Goal: Transaction & Acquisition: Book appointment/travel/reservation

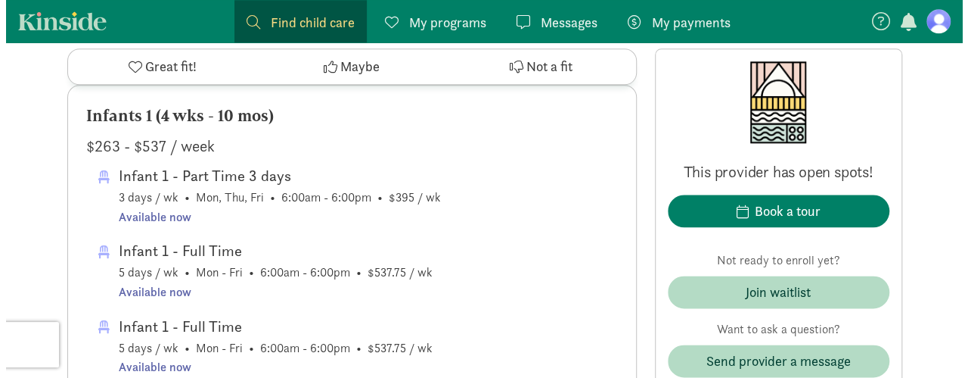
scroll to position [808, 0]
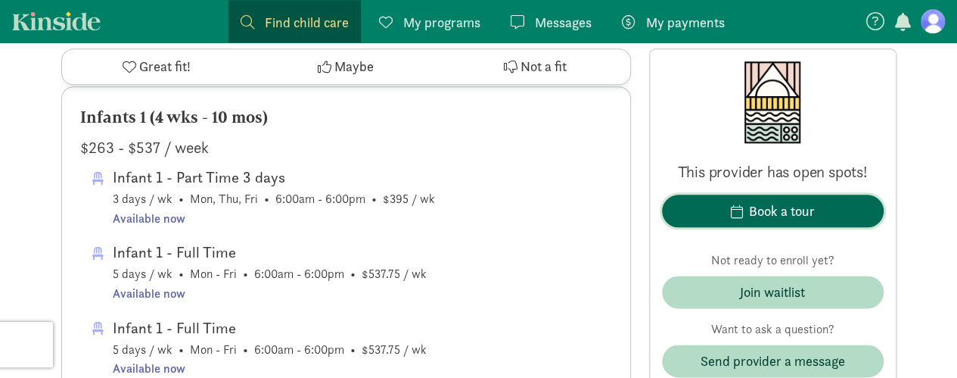
click at [761, 199] on button "Book a tour" at bounding box center [773, 210] width 222 height 33
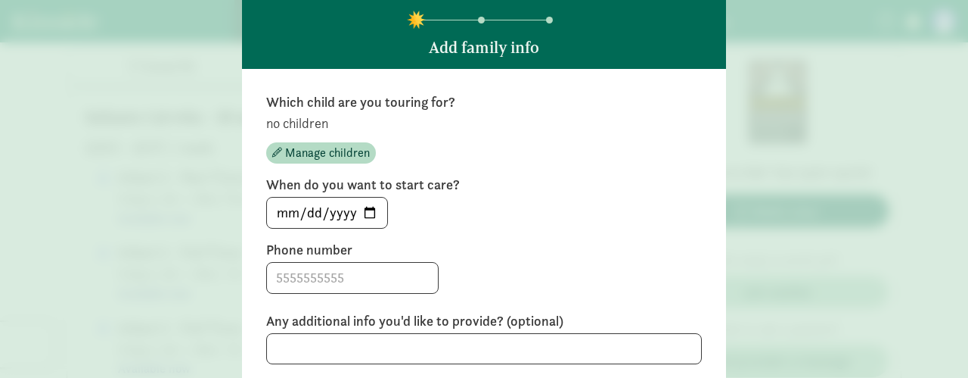
scroll to position [0, 0]
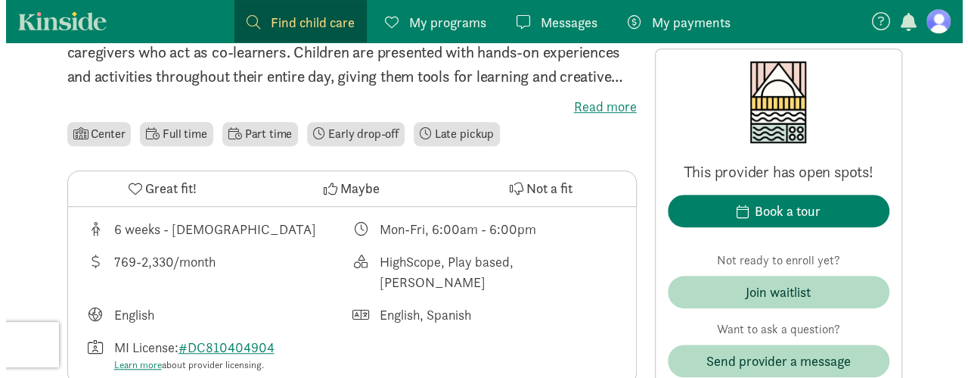
scroll to position [415, 0]
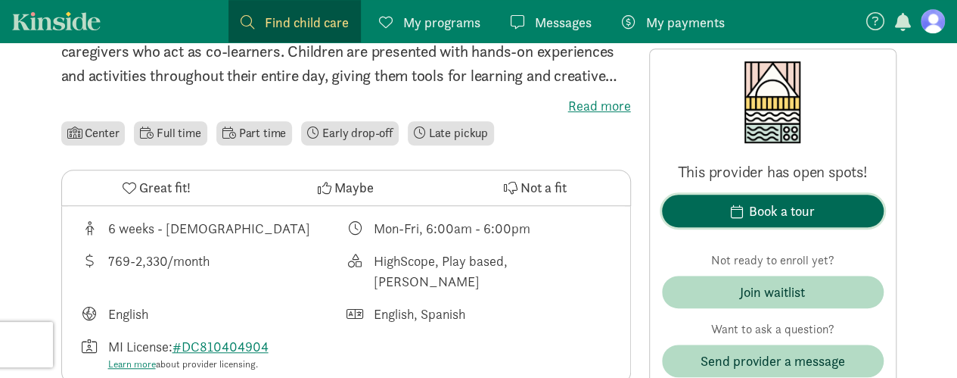
click at [759, 200] on div "Book a tour" at bounding box center [782, 210] width 66 height 20
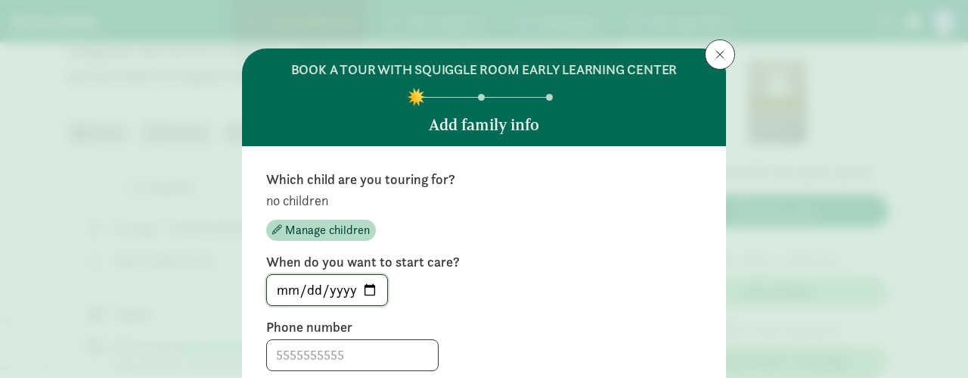
click at [368, 291] on input "[DATE]" at bounding box center [327, 290] width 120 height 30
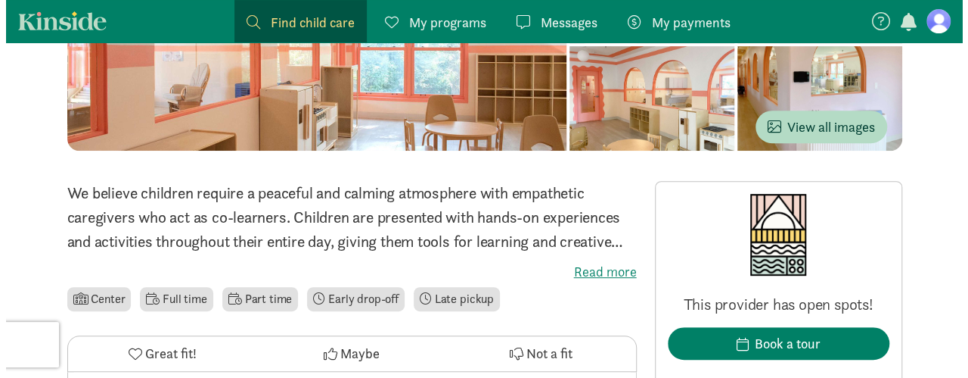
scroll to position [468, 0]
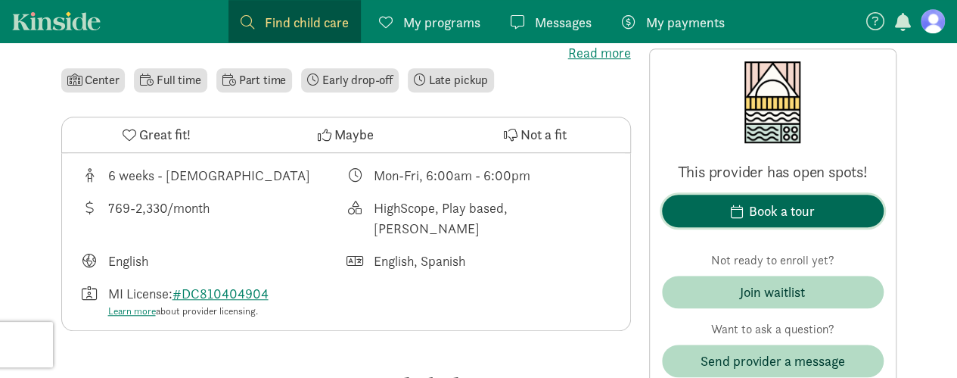
click at [766, 211] on div "Book a tour" at bounding box center [782, 210] width 66 height 20
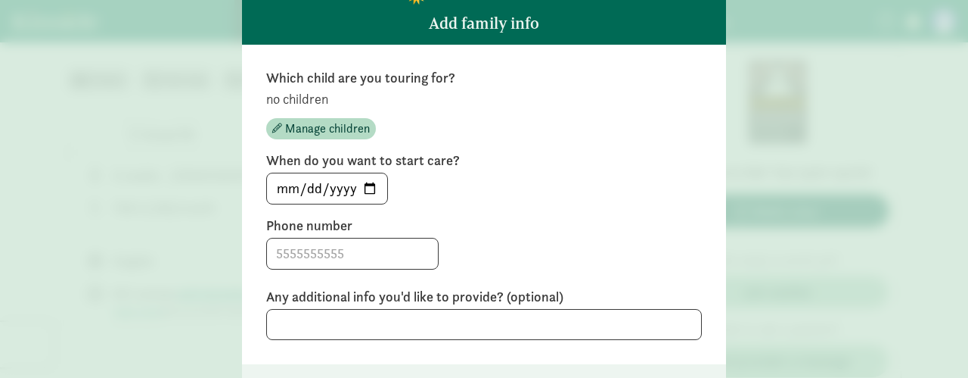
scroll to position [113, 0]
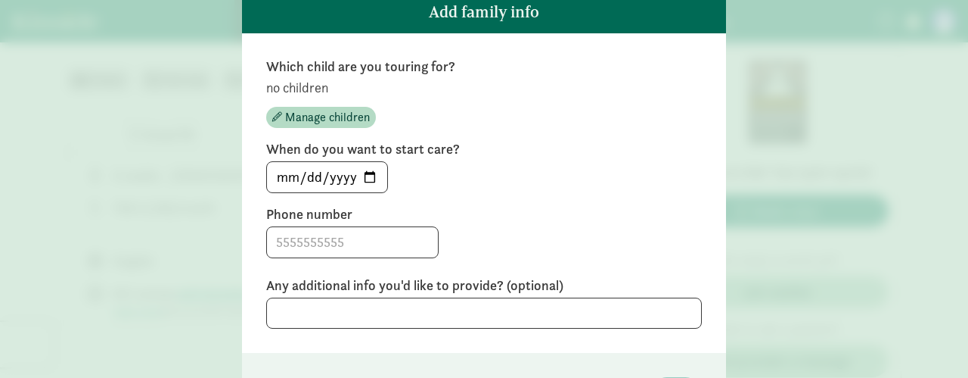
drag, startPoint x: 369, startPoint y: 177, endPoint x: 617, endPoint y: 177, distance: 247.4
drag, startPoint x: 617, startPoint y: 177, endPoint x: 486, endPoint y: 172, distance: 131.0
click at [486, 172] on div "[DATE]" at bounding box center [484, 177] width 436 height 32
click at [371, 172] on input "[DATE]" at bounding box center [327, 177] width 120 height 30
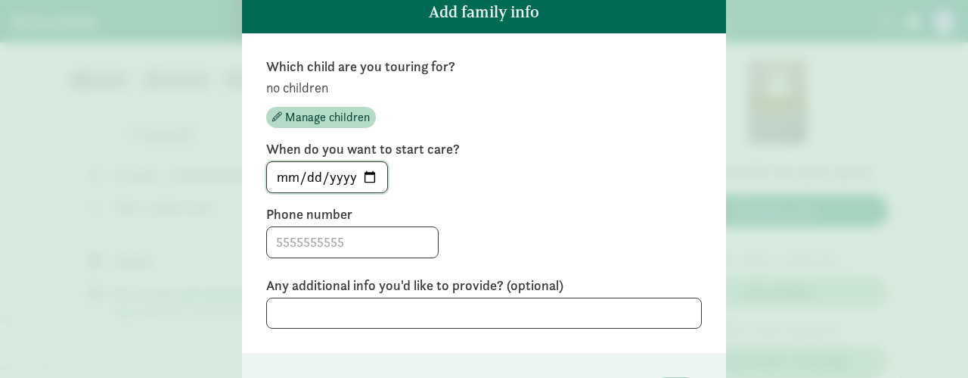
type input "[DATE]"
click at [348, 247] on input at bounding box center [352, 242] width 171 height 30
type input "5869098826"
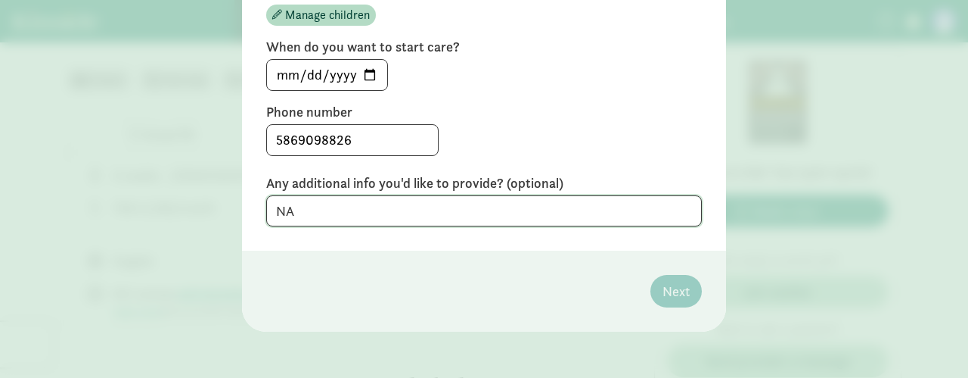
type textarea "N"
click at [295, 140] on input "5869098826" at bounding box center [352, 140] width 171 height 30
click at [318, 138] on input "586-9098826" at bounding box center [352, 140] width 171 height 30
type input "[PHONE_NUMBER]"
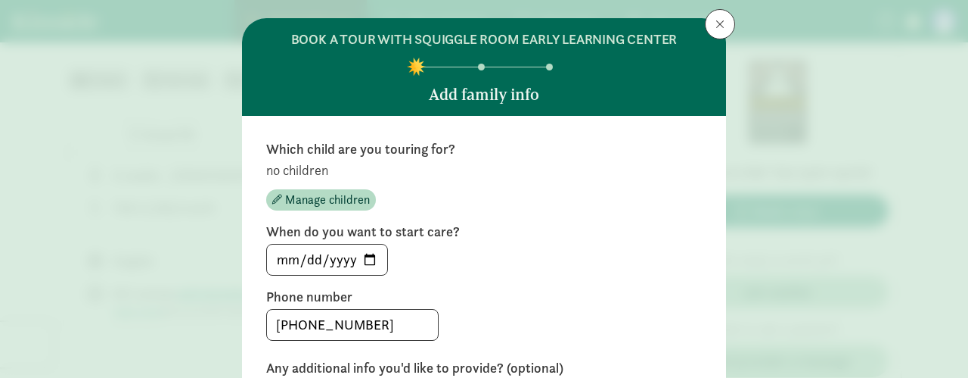
scroll to position [30, 0]
click at [305, 199] on span "Manage children" at bounding box center [327, 200] width 85 height 18
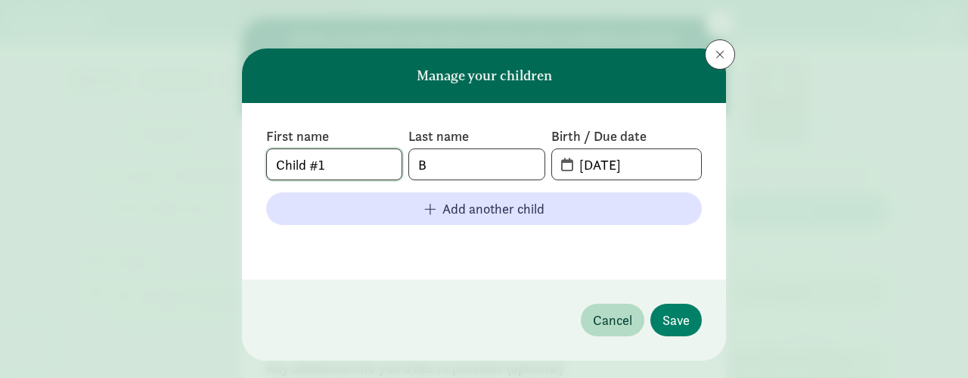
click at [371, 167] on input "Child #1" at bounding box center [334, 164] width 135 height 30
click at [323, 164] on input "Child #1" at bounding box center [334, 164] width 135 height 30
type input "C"
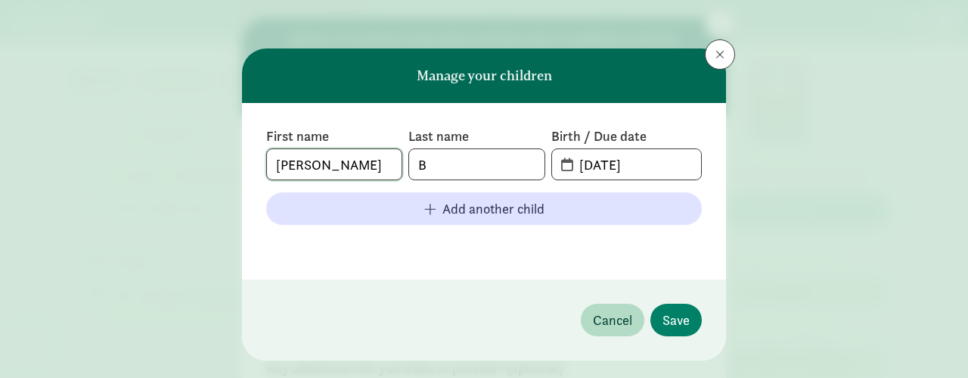
type input "[PERSON_NAME]"
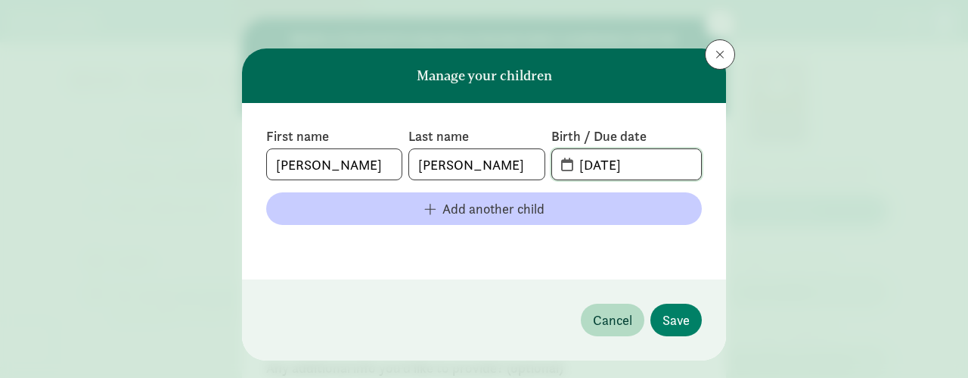
type input "[DATE]"
click at [465, 211] on span "Add another child" at bounding box center [494, 208] width 102 height 20
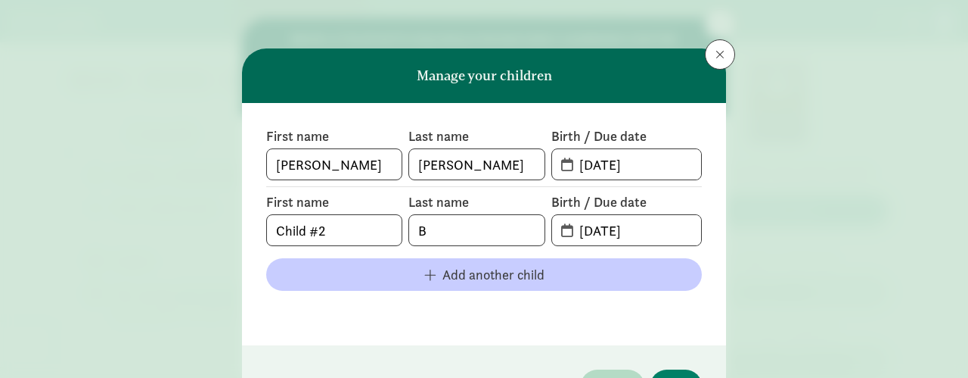
click at [465, 211] on div "Last name B" at bounding box center [477, 219] width 136 height 53
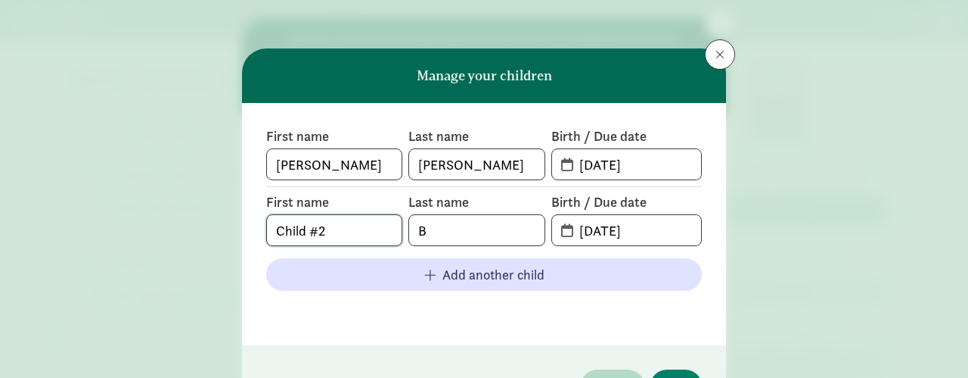
click at [346, 229] on input "Child #2" at bounding box center [334, 230] width 135 height 30
type input "Beau"
type input "[PERSON_NAME]"
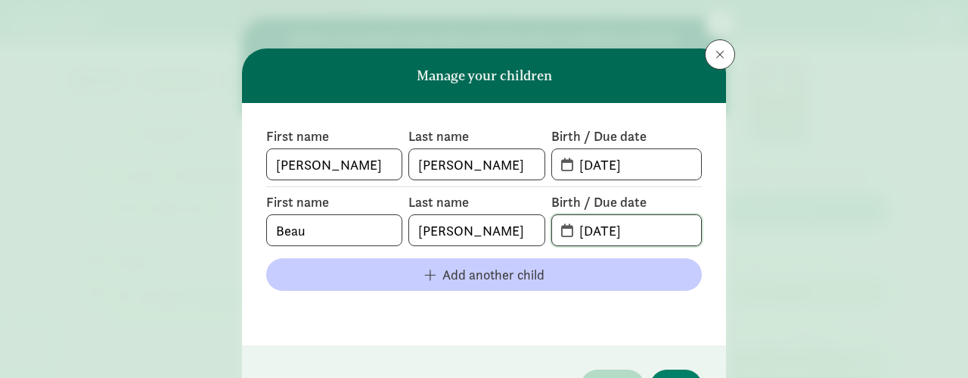
type input "[DATE]"
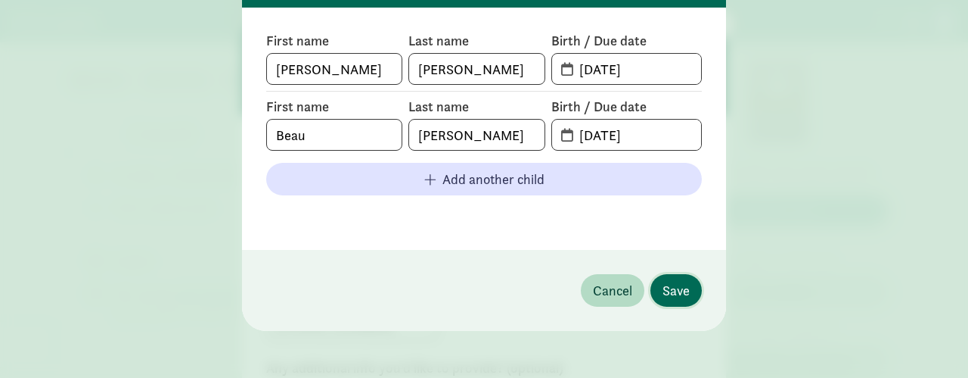
click at [657, 289] on button "Save" at bounding box center [676, 290] width 51 height 33
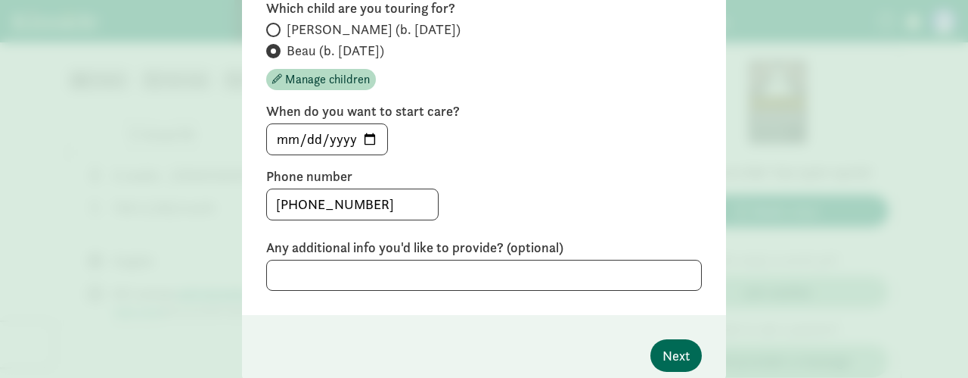
scroll to position [171, 0]
click at [297, 71] on span "Manage children" at bounding box center [327, 79] width 85 height 18
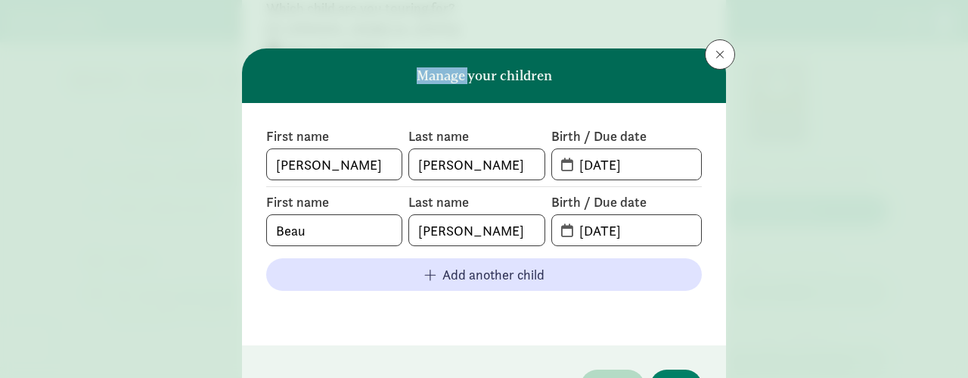
click at [297, 71] on header "Manage your children" at bounding box center [484, 75] width 484 height 54
click at [620, 228] on input "[DATE]" at bounding box center [635, 230] width 131 height 30
type input "[DATE]"
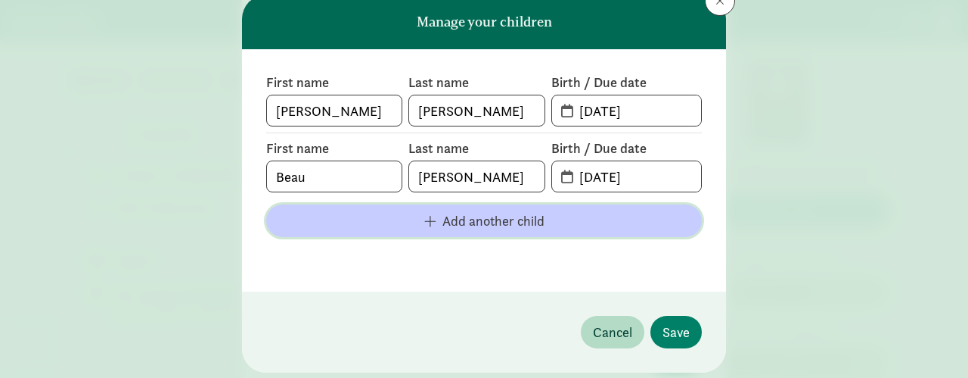
scroll to position [54, 0]
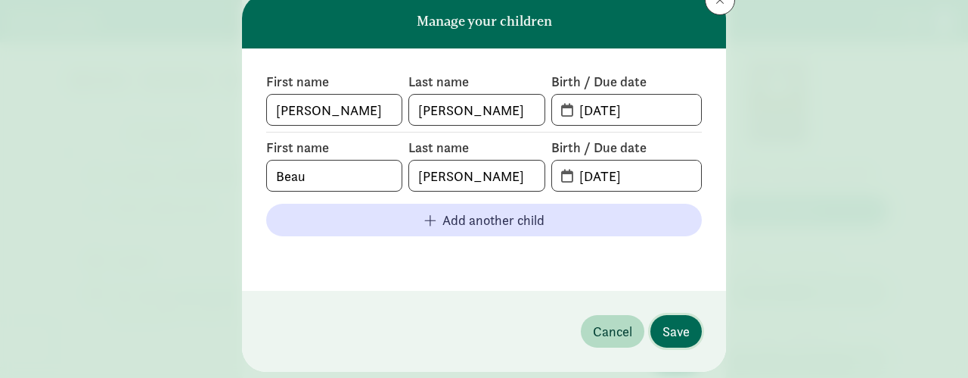
click at [651, 322] on button "Save" at bounding box center [676, 331] width 51 height 33
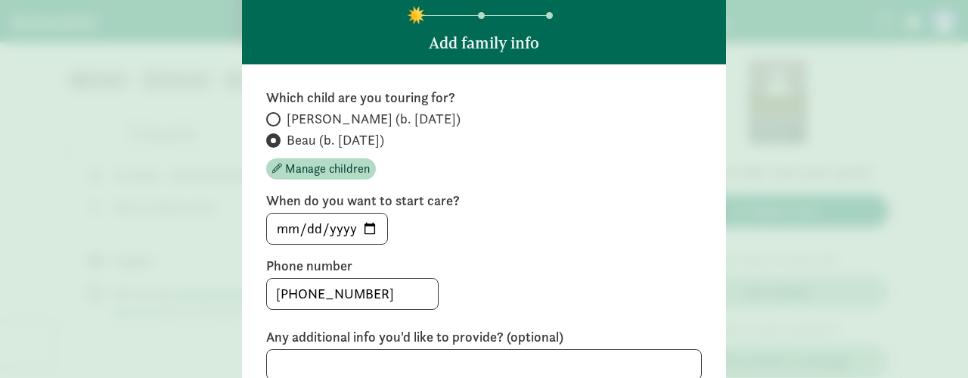
scroll to position [80, 0]
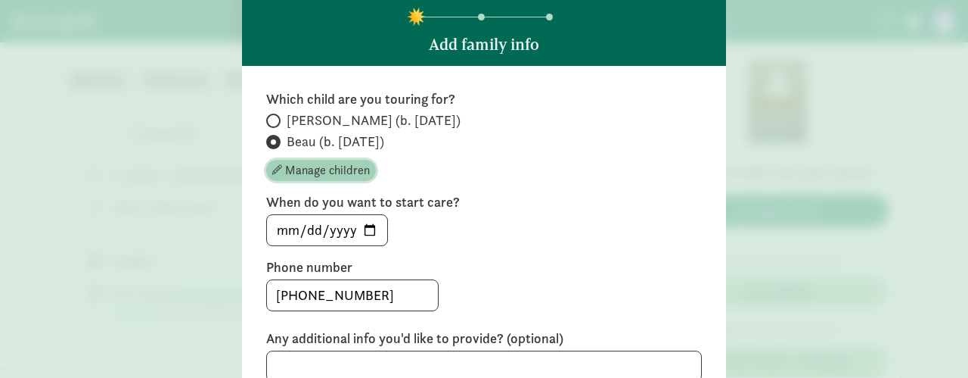
click at [325, 166] on span "Manage children" at bounding box center [327, 170] width 85 height 18
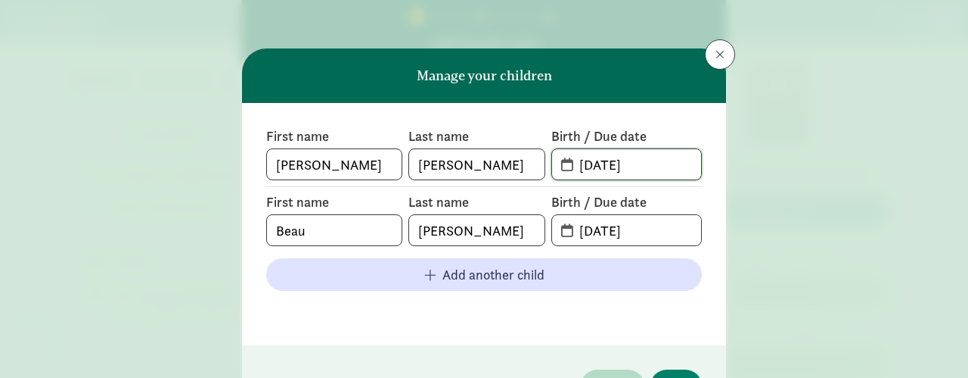
click at [657, 167] on input "[DATE]" at bounding box center [635, 164] width 131 height 30
type input "0"
click at [654, 163] on input "[DATE]" at bounding box center [635, 164] width 131 height 30
type input "[DATE]"
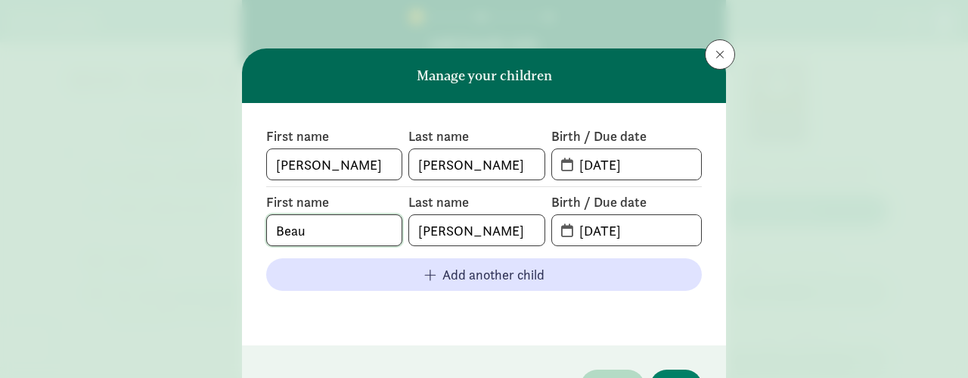
scroll to position [95, 0]
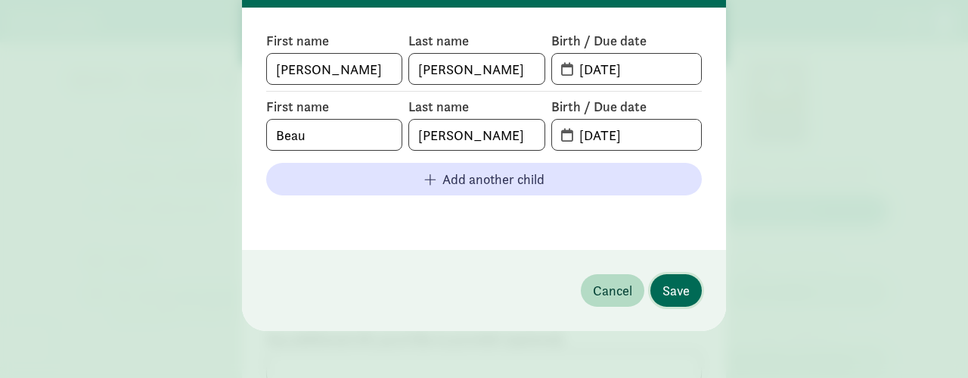
click at [666, 291] on span "Save" at bounding box center [676, 290] width 27 height 20
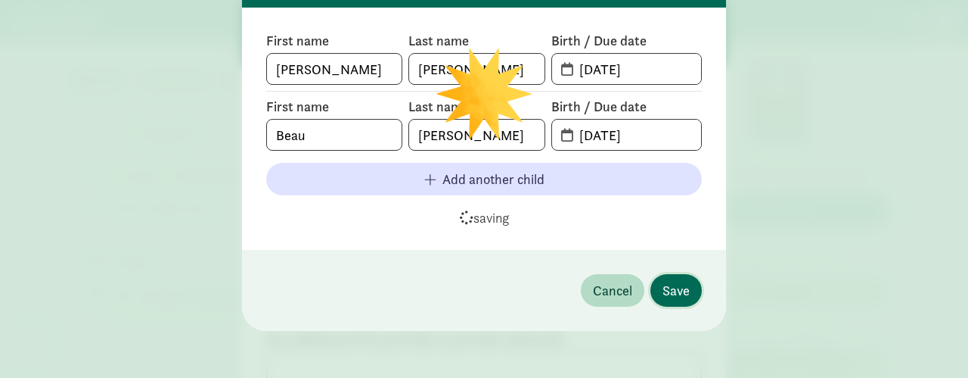
click at [666, 291] on span "Save" at bounding box center [676, 290] width 27 height 20
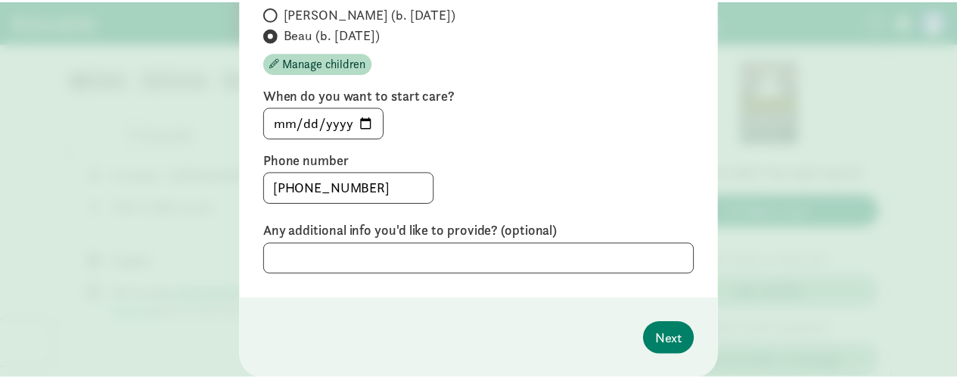
scroll to position [189, 0]
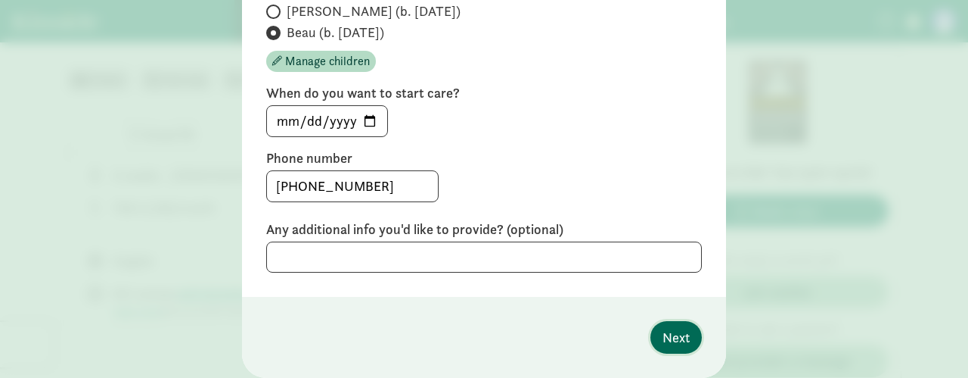
click at [671, 327] on span "Next" at bounding box center [676, 337] width 27 height 20
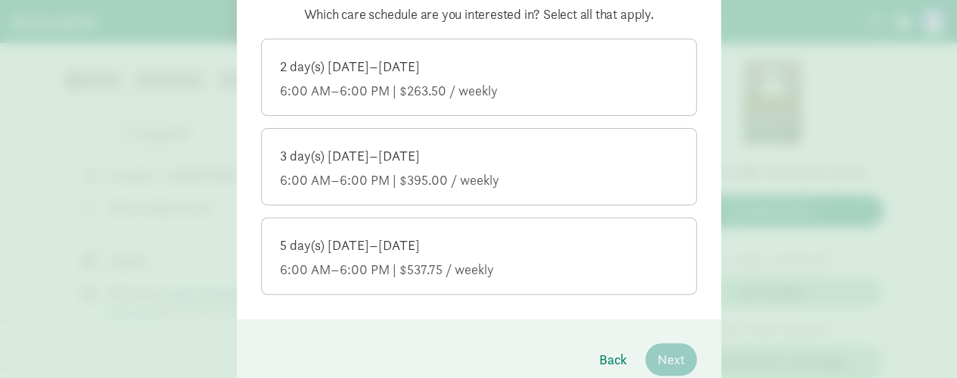
scroll to position [185, 0]
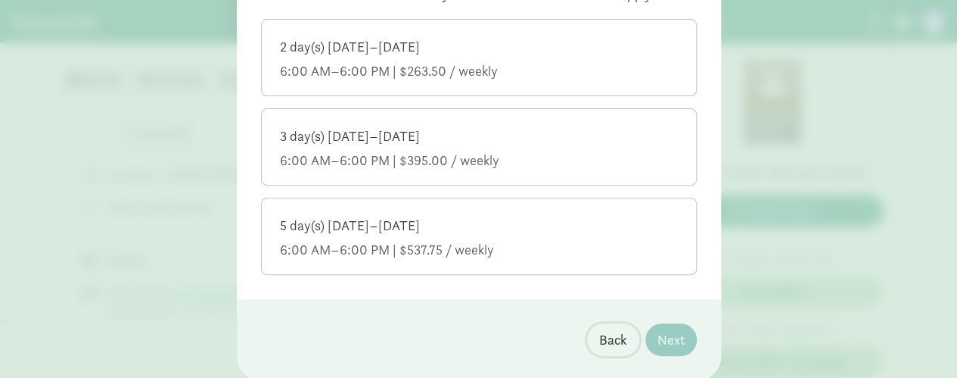
click at [608, 340] on span "Back" at bounding box center [613, 339] width 28 height 20
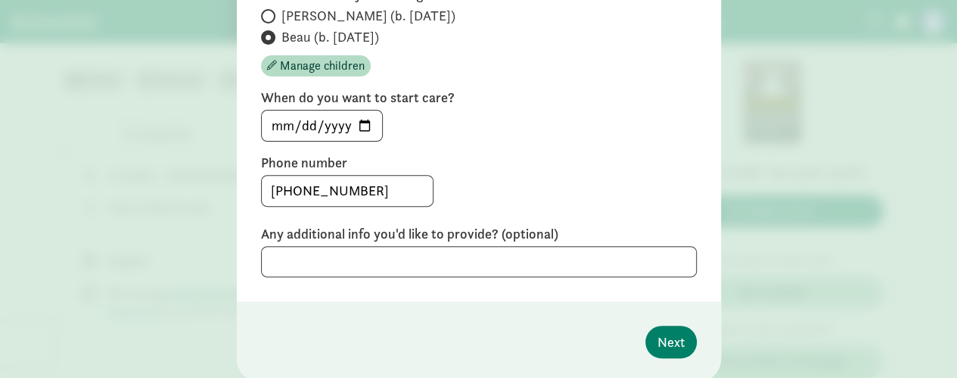
click at [268, 17] on span at bounding box center [268, 16] width 14 height 14
click at [268, 17] on input "[PERSON_NAME] (b. [DATE])" at bounding box center [266, 16] width 10 height 10
radio input "true"
radio input "false"
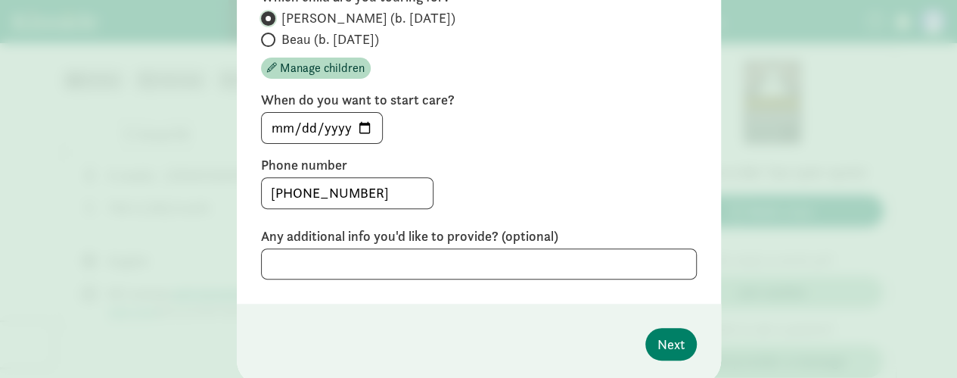
scroll to position [182, 0]
click at [660, 340] on span "Next" at bounding box center [670, 344] width 27 height 20
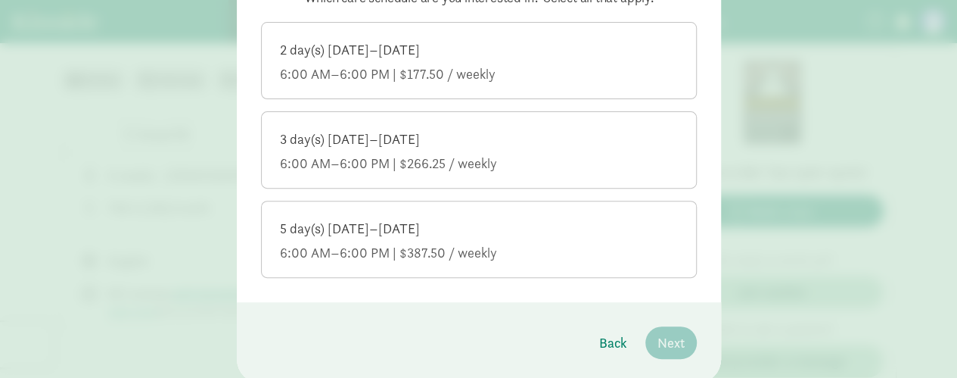
click at [514, 250] on div "6:00 AM–6:00 PM | $387.50 / weekly" at bounding box center [479, 253] width 398 height 18
click at [0, 0] on input "5 day(s) [DATE]–[DATE] 6:00 AM–6:00 PM | $387.50 / weekly" at bounding box center [0, 0] width 0 height 0
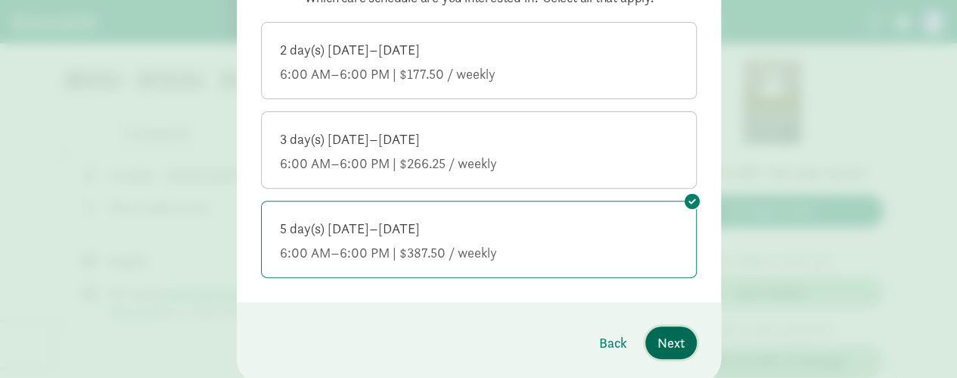
click at [671, 329] on button "Next" at bounding box center [670, 342] width 51 height 33
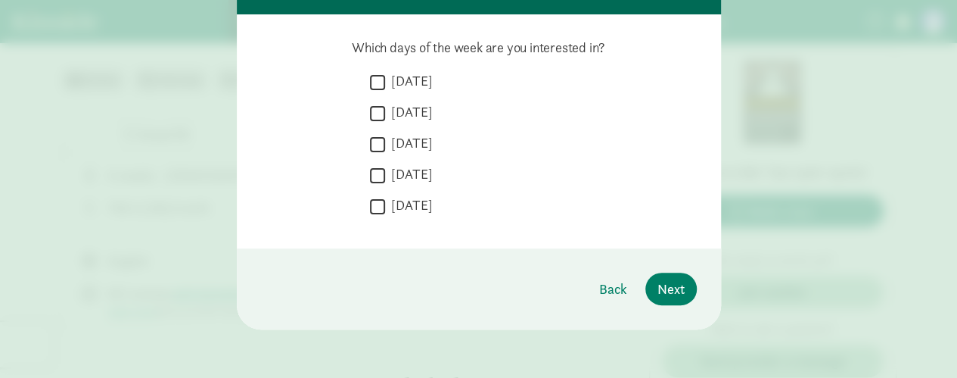
click at [385, 80] on label "[DATE]" at bounding box center [409, 81] width 48 height 18
click at [384, 80] on input "[DATE]" at bounding box center [377, 82] width 15 height 20
checkbox input "true"
click at [380, 110] on input "[DATE]" at bounding box center [377, 113] width 15 height 20
checkbox input "true"
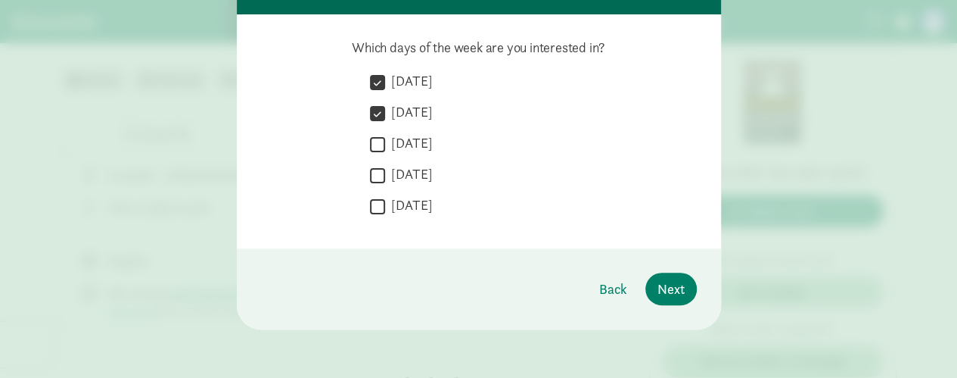
drag, startPoint x: 372, startPoint y: 155, endPoint x: 374, endPoint y: 148, distance: 7.9
click at [372, 154] on div " [DATE]" at bounding box center [533, 148] width 327 height 28
click at [374, 148] on input "[DATE]" at bounding box center [377, 144] width 15 height 20
checkbox input "true"
click at [373, 185] on div " [DATE]" at bounding box center [533, 179] width 327 height 28
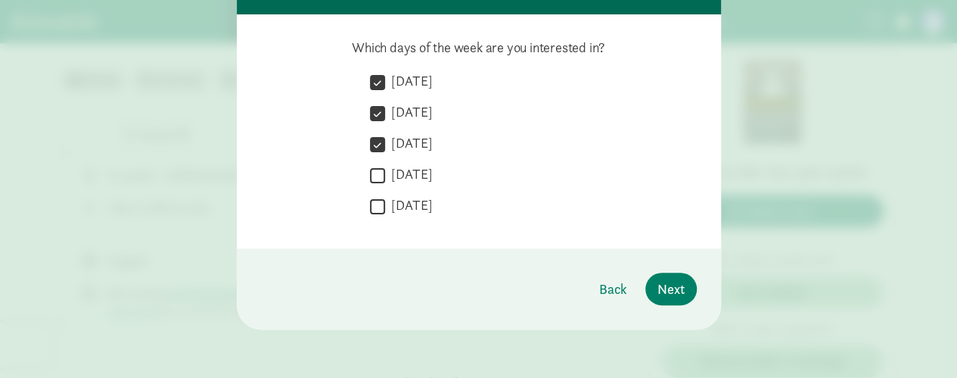
click at [374, 181] on input "[DATE]" at bounding box center [377, 175] width 15 height 20
checkbox input "true"
click at [377, 205] on input "[DATE]" at bounding box center [377, 206] width 15 height 20
checkbox input "true"
click at [660, 276] on button "Next" at bounding box center [670, 288] width 51 height 33
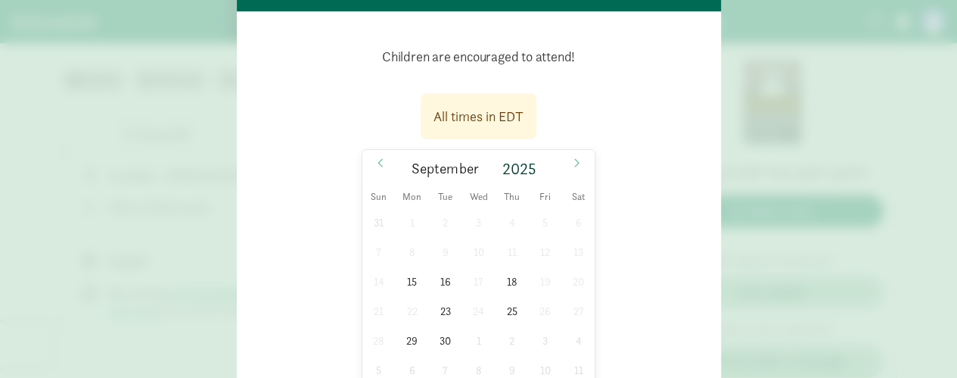
scroll to position [132, 0]
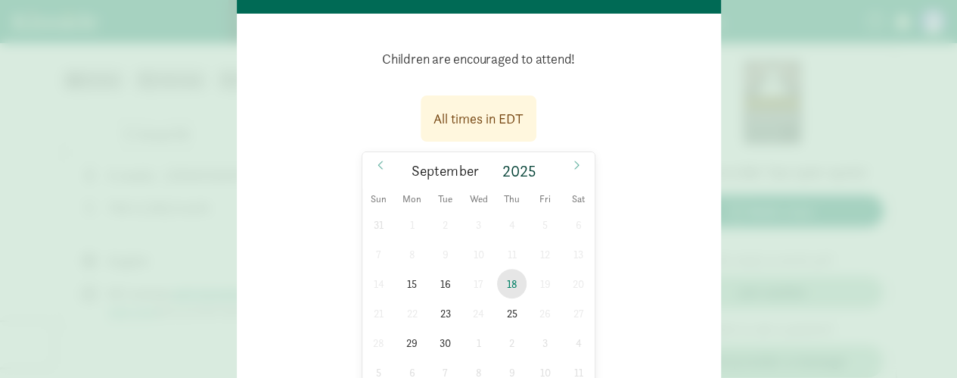
click at [506, 282] on span "18" at bounding box center [512, 284] width 30 height 30
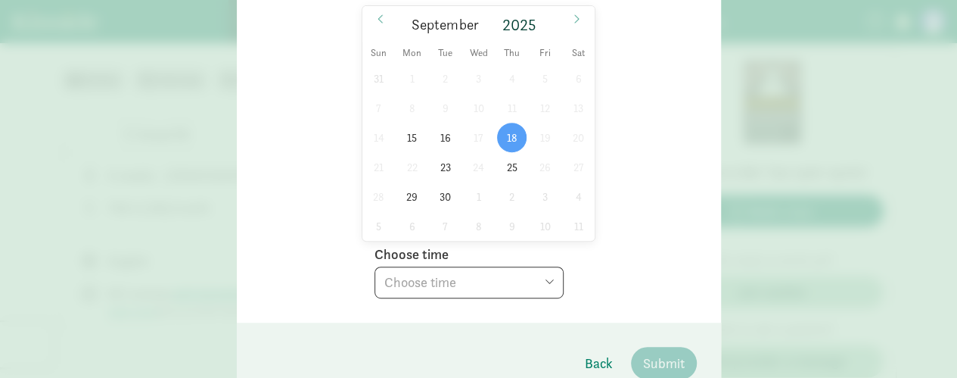
scroll to position [284, 0]
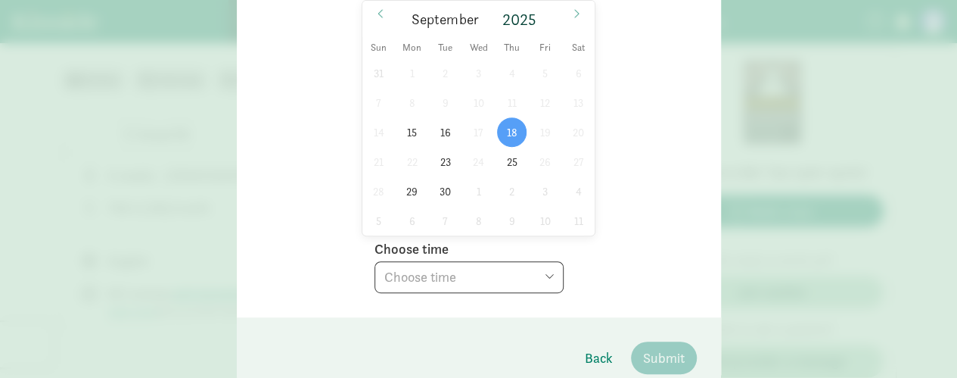
click at [552, 274] on select "Choose time 05:00 PM 05:30 PM" at bounding box center [468, 277] width 189 height 32
select select "[DATE]T17:00:00.000-04:00"
click at [374, 261] on select "Choose time 05:00 PM 05:30 PM" at bounding box center [468, 277] width 189 height 32
click at [543, 267] on select "Choose time 05:00 PM 05:30 PM" at bounding box center [468, 277] width 189 height 32
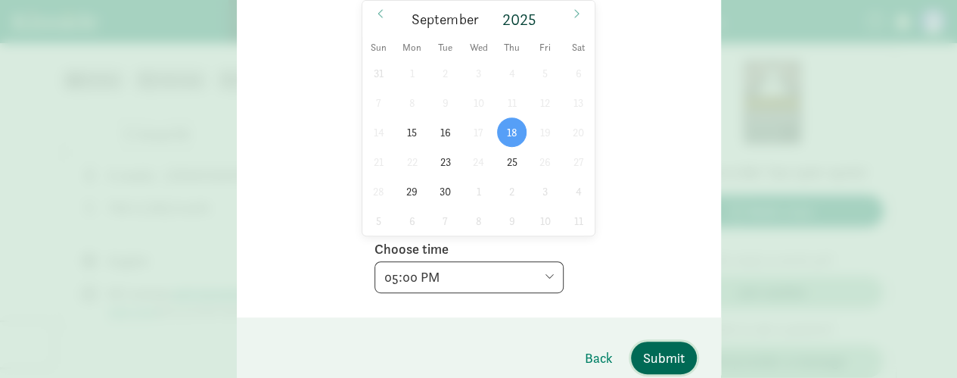
click at [663, 348] on span "Submit" at bounding box center [664, 357] width 42 height 20
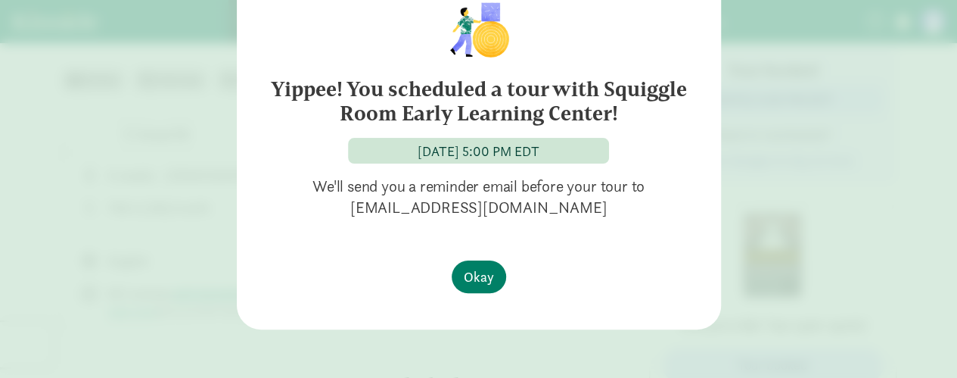
scroll to position [73, 0]
click at [461, 246] on div "Yippee! You scheduled a tour with Squiggle Room Early Learning Center! [DATE] 5…" at bounding box center [479, 152] width 484 height 355
click at [472, 272] on span "Okay" at bounding box center [479, 277] width 30 height 20
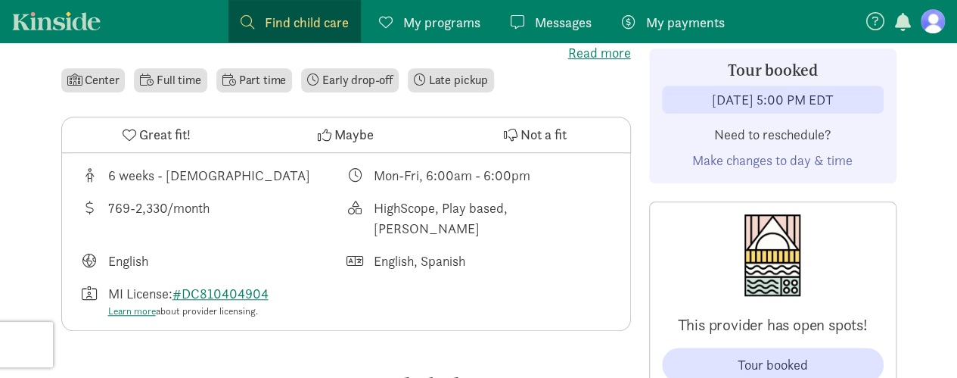
click at [472, 272] on span "Okay" at bounding box center [479, 277] width 30 height 20
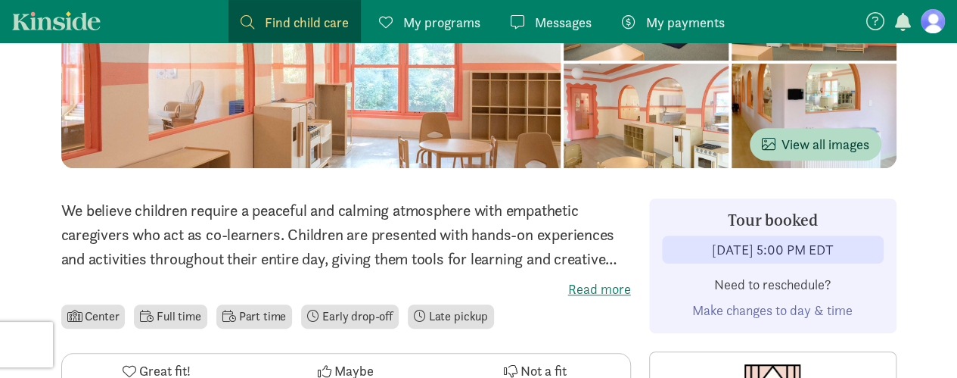
scroll to position [0, 0]
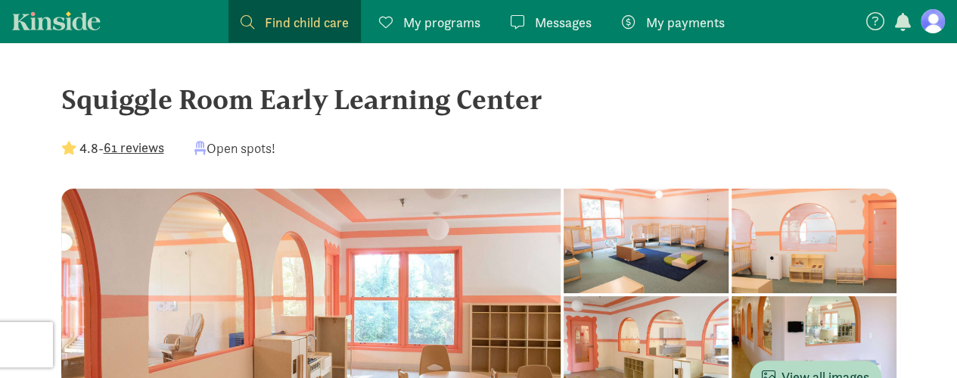
click at [934, 25] on figure at bounding box center [933, 21] width 24 height 24
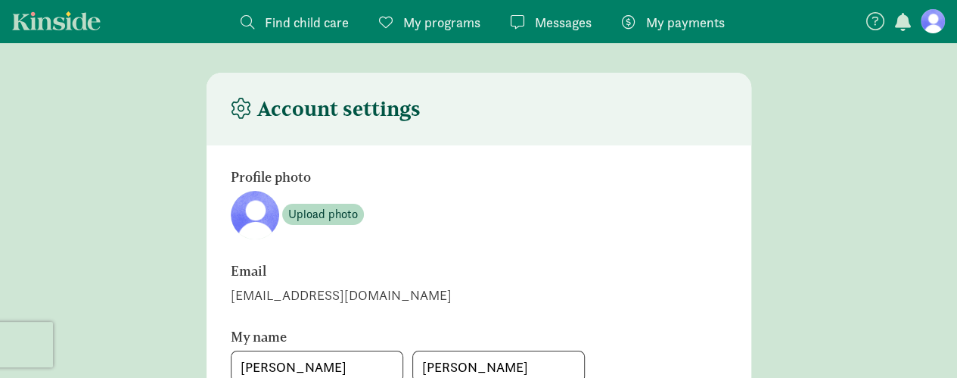
click at [934, 25] on figure at bounding box center [933, 21] width 24 height 24
click at [337, 20] on span "Find child care" at bounding box center [307, 22] width 84 height 20
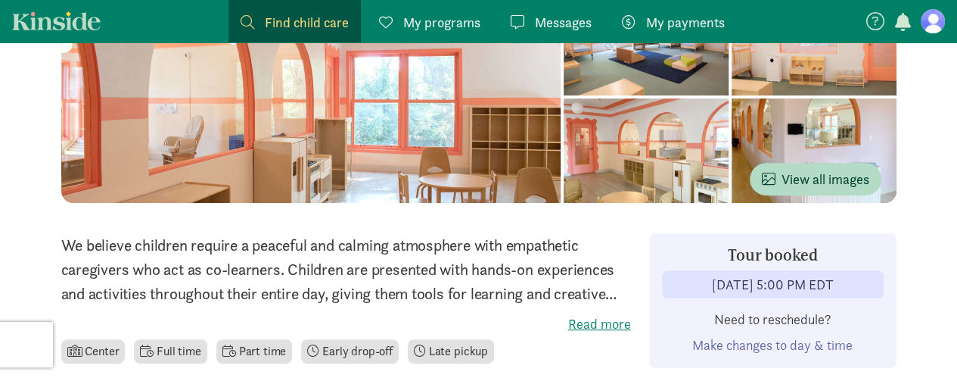
scroll to position [197, 0]
click at [594, 320] on label "Read more" at bounding box center [346, 324] width 570 height 18
click at [0, 0] on input "Read more" at bounding box center [0, 0] width 0 height 0
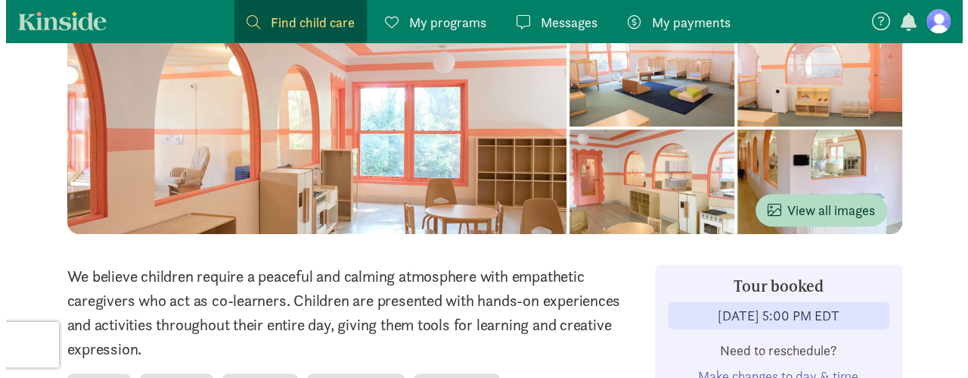
scroll to position [157, 0]
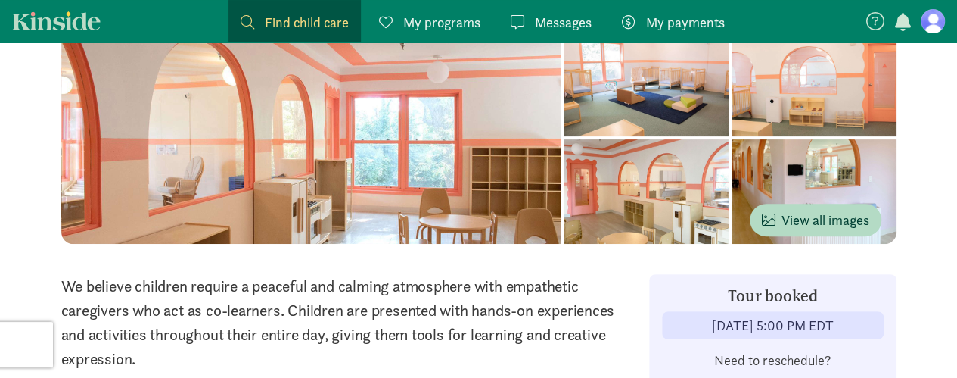
click at [431, 79] on div at bounding box center [311, 138] width 500 height 212
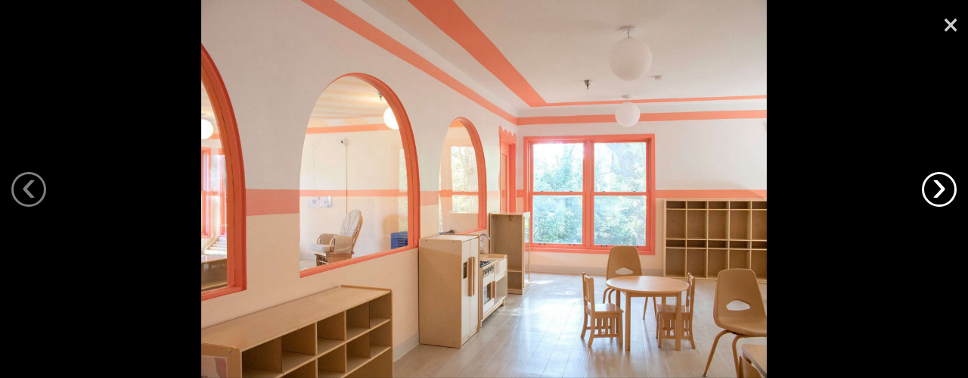
click at [933, 177] on link "›" at bounding box center [939, 189] width 35 height 35
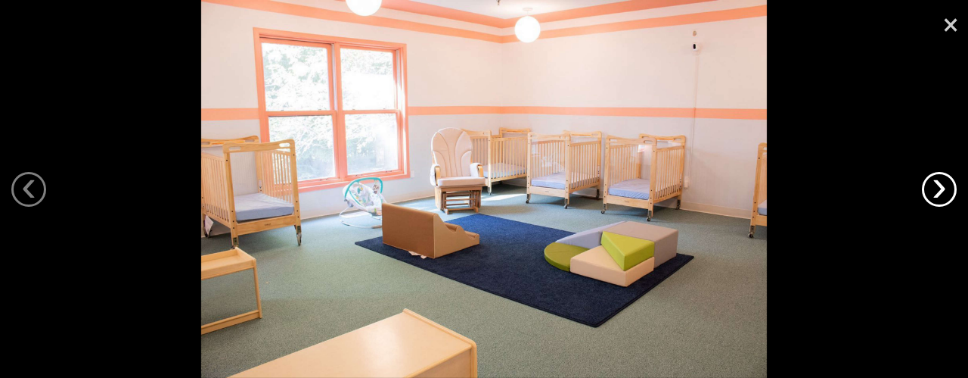
click at [934, 175] on link "›" at bounding box center [939, 189] width 35 height 35
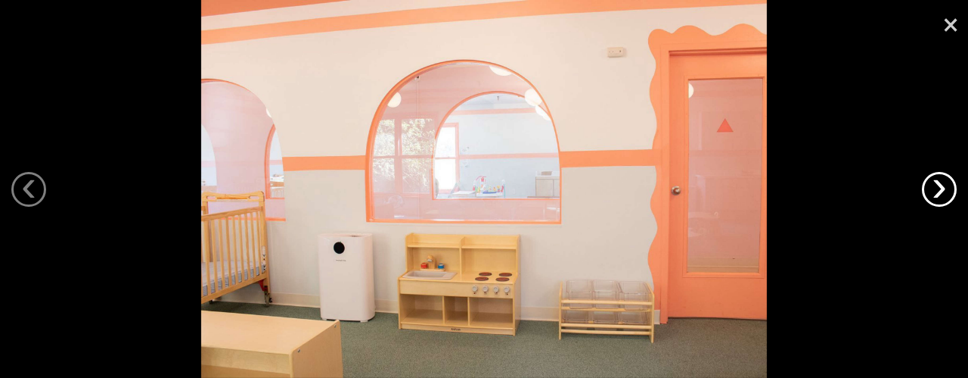
click at [934, 175] on link "›" at bounding box center [939, 189] width 35 height 35
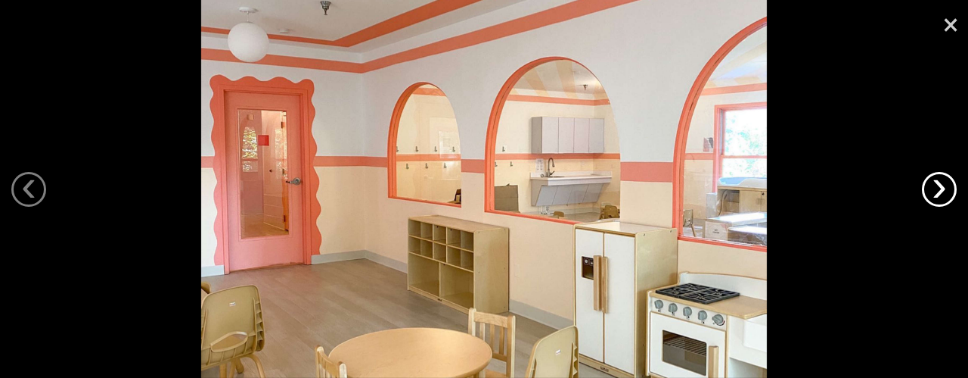
click at [934, 175] on link "›" at bounding box center [939, 189] width 35 height 35
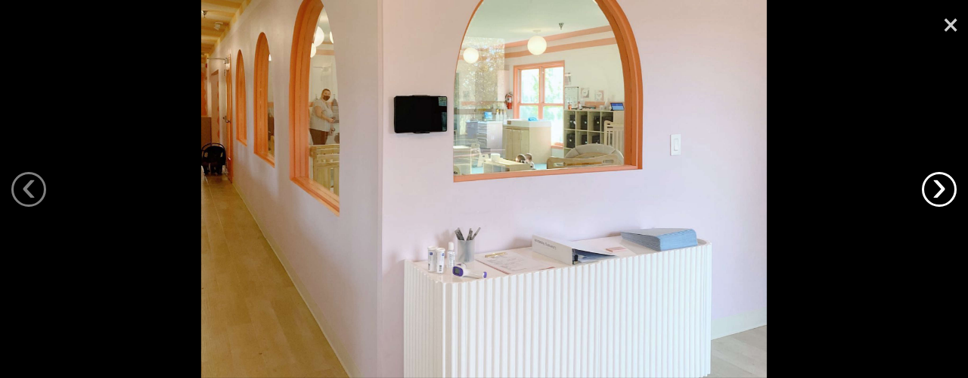
click at [934, 175] on link "›" at bounding box center [939, 189] width 35 height 35
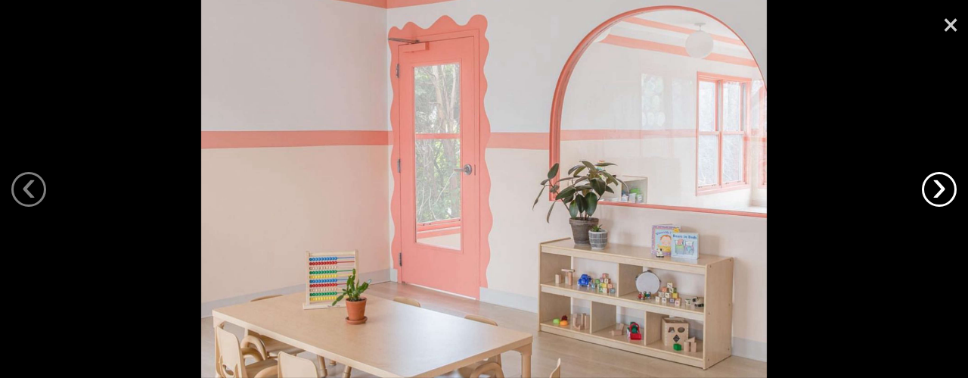
click at [934, 175] on link "›" at bounding box center [939, 189] width 35 height 35
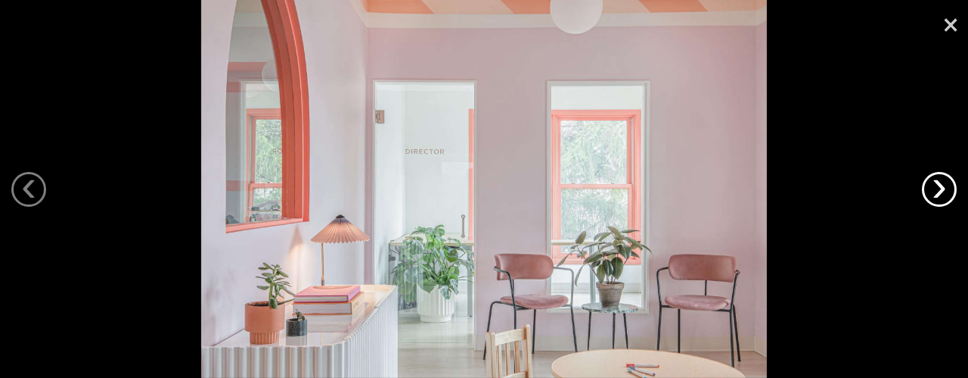
click at [934, 175] on link "›" at bounding box center [939, 189] width 35 height 35
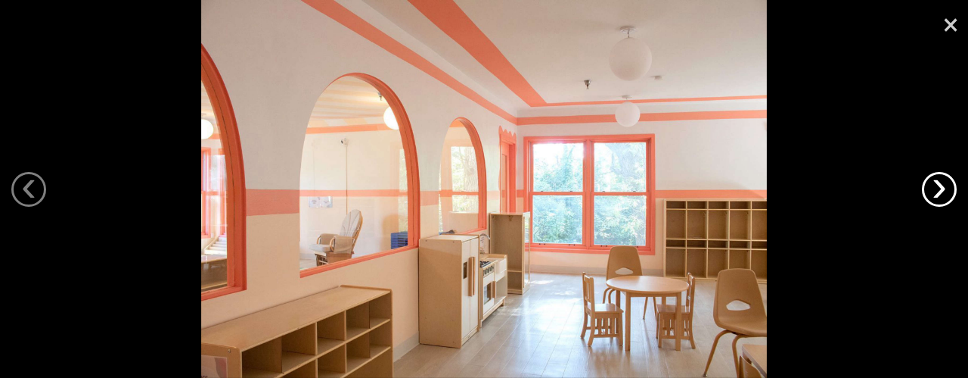
click at [934, 175] on link "›" at bounding box center [939, 189] width 35 height 35
